Goal: Information Seeking & Learning: Learn about a topic

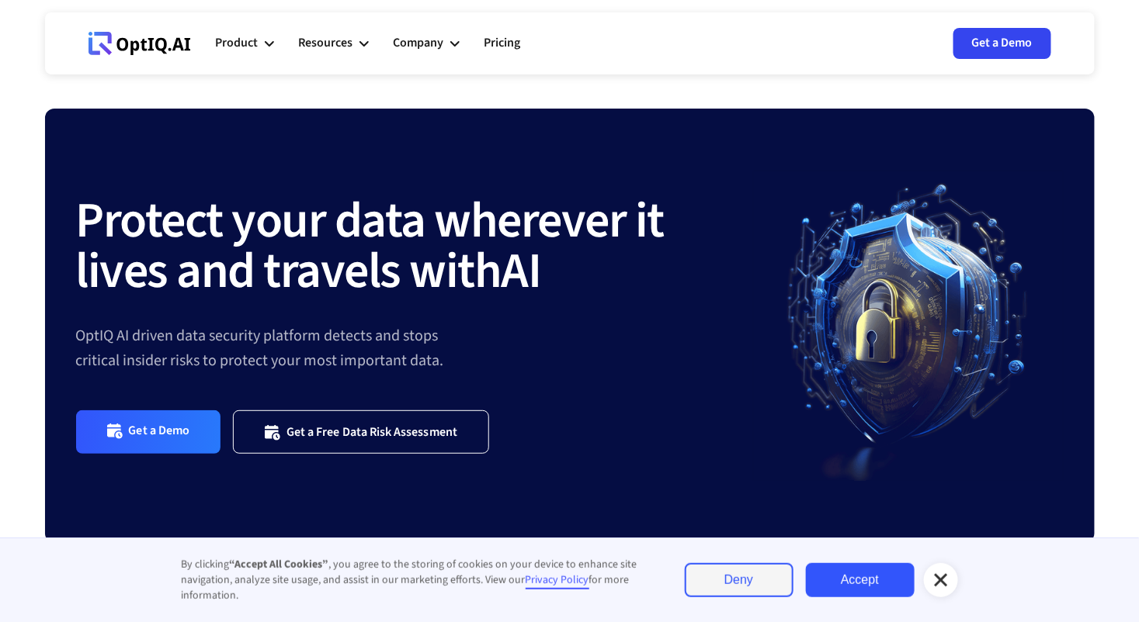
click at [998, 50] on link "Get a Demo" at bounding box center [1002, 43] width 98 height 31
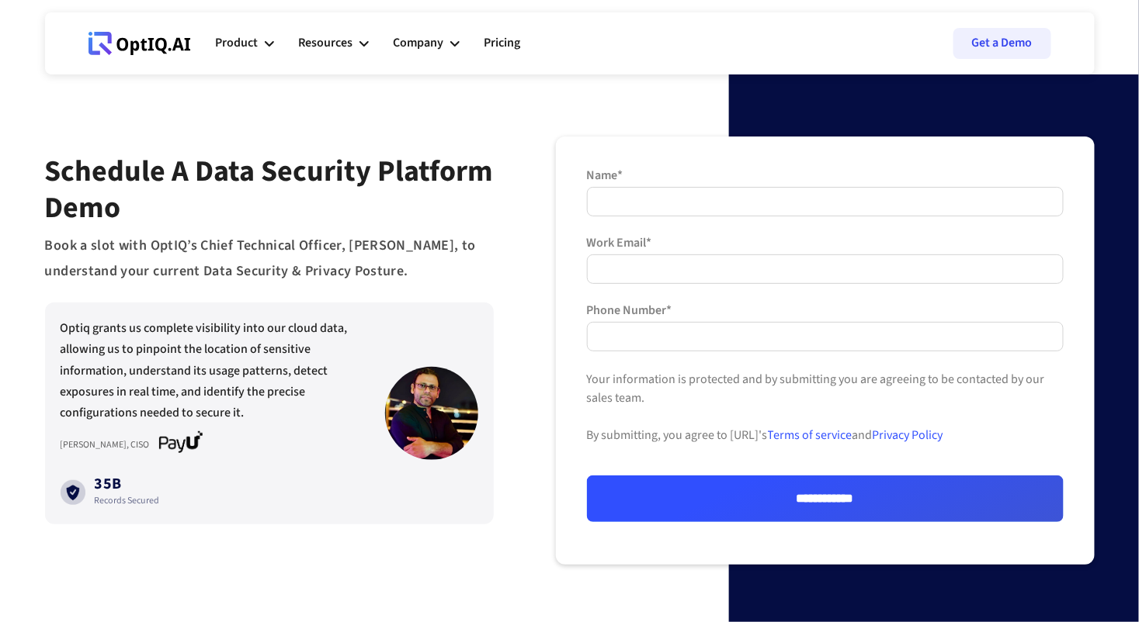
click at [838, 438] on link "Terms of service" at bounding box center [810, 435] width 85 height 17
click at [241, 34] on div "Product" at bounding box center [237, 43] width 43 height 21
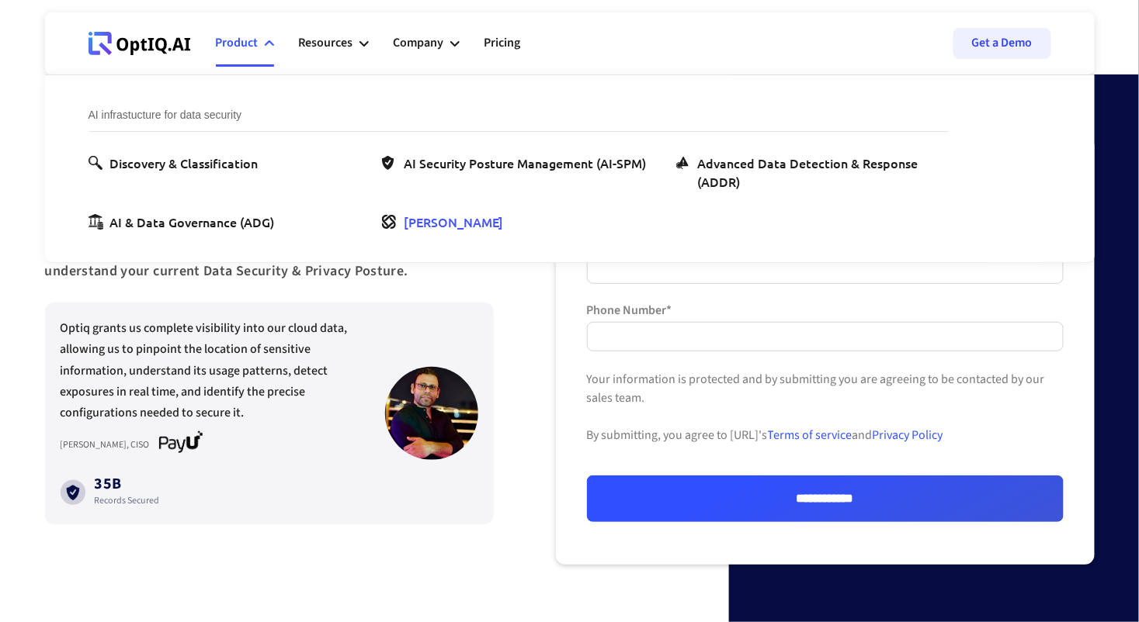
click at [419, 224] on div "[PERSON_NAME]" at bounding box center [453, 222] width 99 height 19
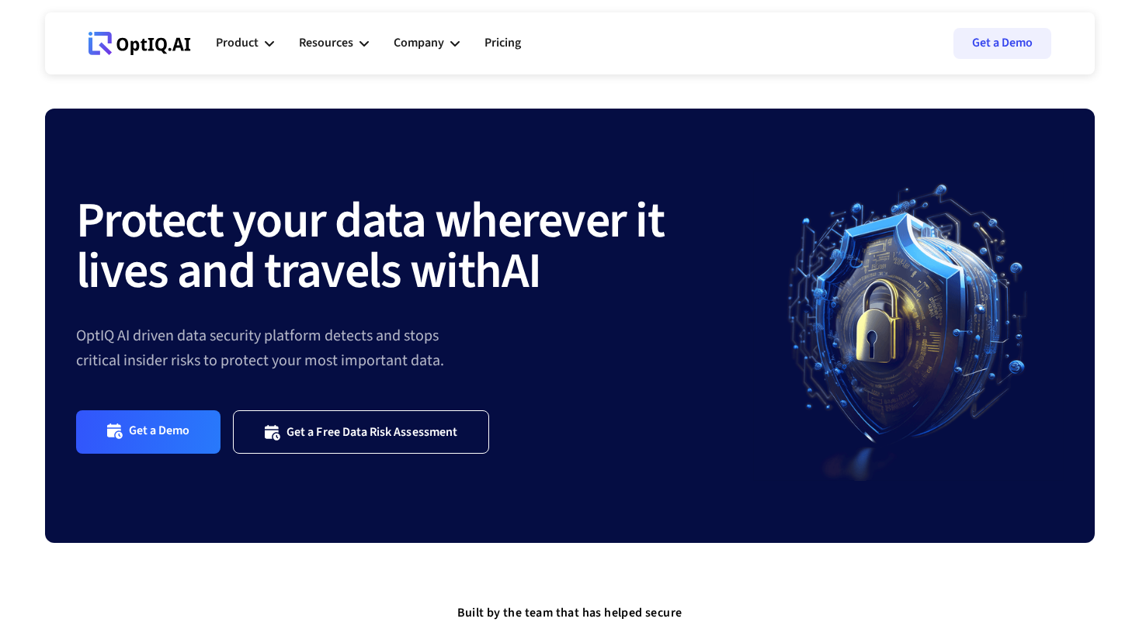
scroll to position [2506, 0]
